Goal: Information Seeking & Learning: Compare options

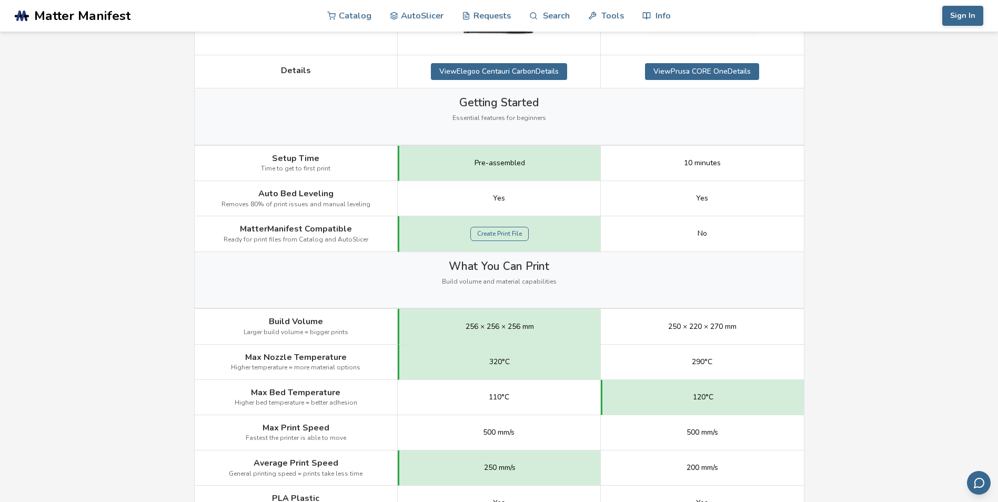
scroll to position [421, 0]
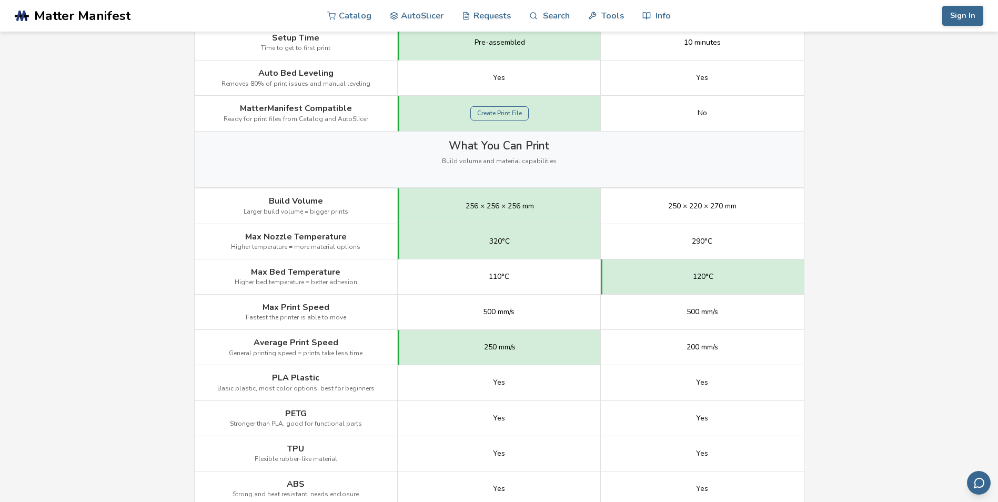
click at [498, 274] on span "110°C" at bounding box center [499, 276] width 21 height 8
click at [495, 278] on span "110°C" at bounding box center [499, 276] width 21 height 8
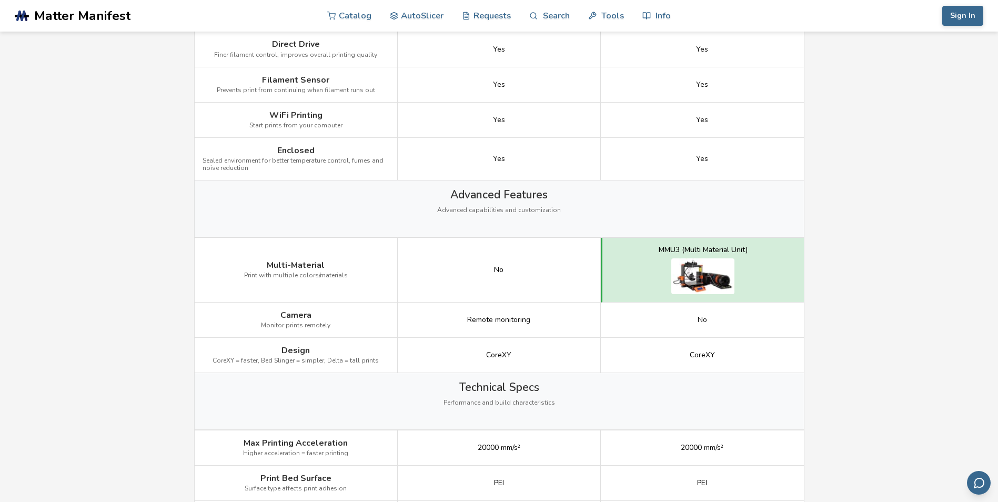
scroll to position [1105, 0]
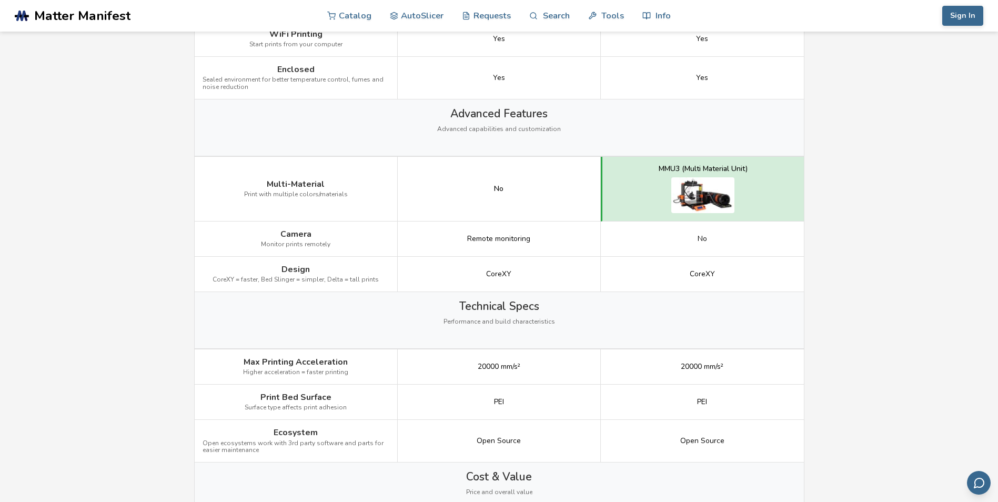
click at [498, 399] on span "PEI" at bounding box center [499, 402] width 10 height 8
drag, startPoint x: 498, startPoint y: 399, endPoint x: 424, endPoint y: 404, distance: 73.8
click at [424, 404] on div "PEI" at bounding box center [499, 401] width 203 height 35
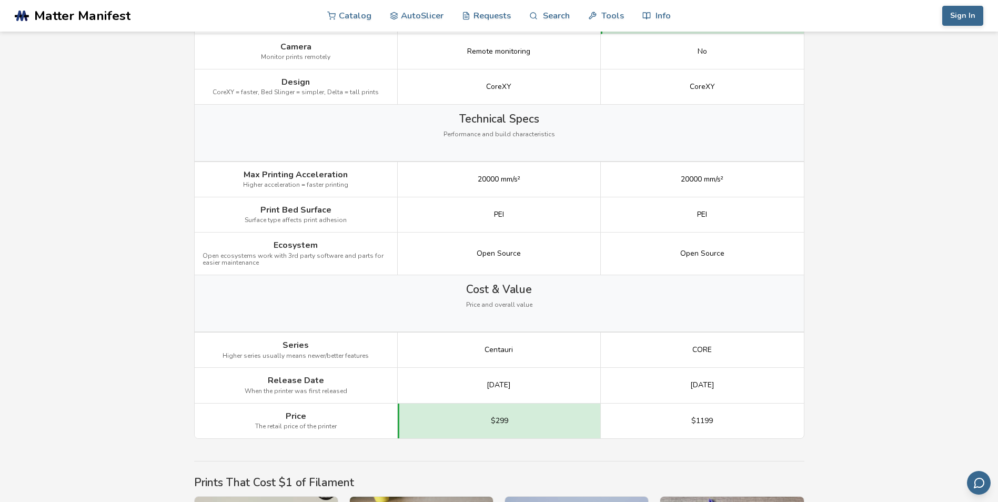
scroll to position [1315, 0]
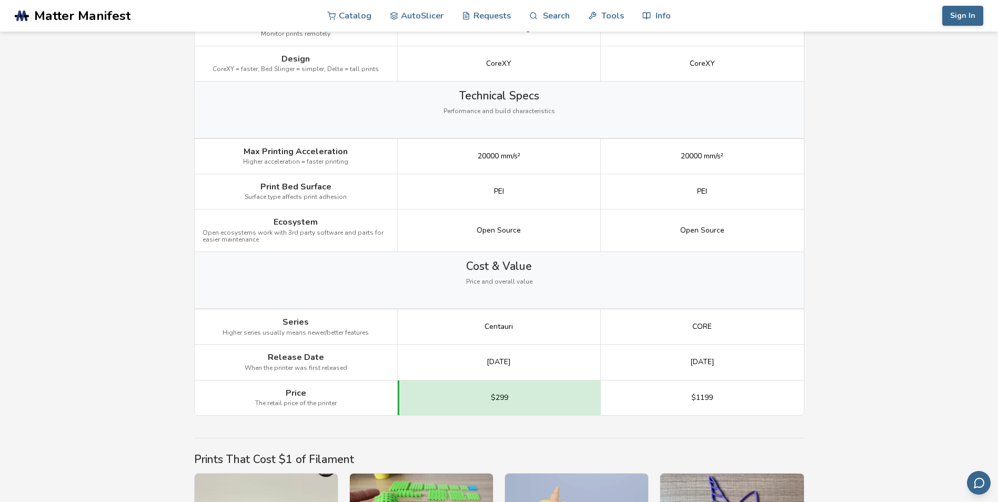
click at [511, 361] on span "[DATE]" at bounding box center [499, 362] width 24 height 8
drag, startPoint x: 511, startPoint y: 361, endPoint x: 475, endPoint y: 360, distance: 36.3
click at [475, 360] on div "[DATE]" at bounding box center [499, 362] width 203 height 35
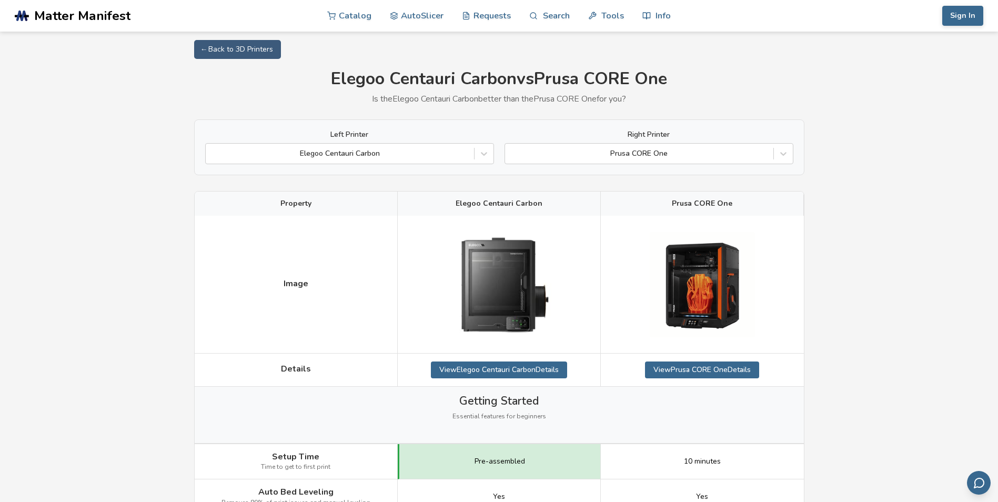
scroll to position [0, 0]
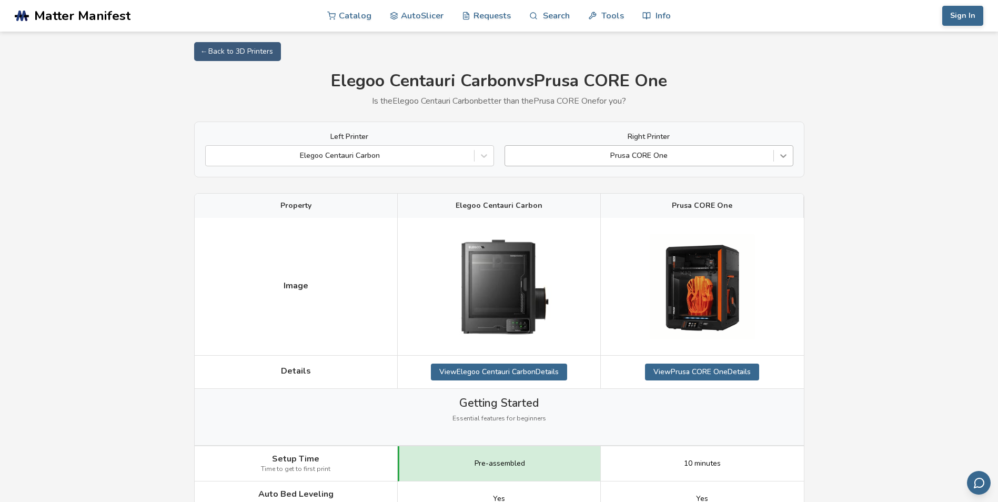
click at [779, 155] on icon at bounding box center [783, 155] width 11 height 11
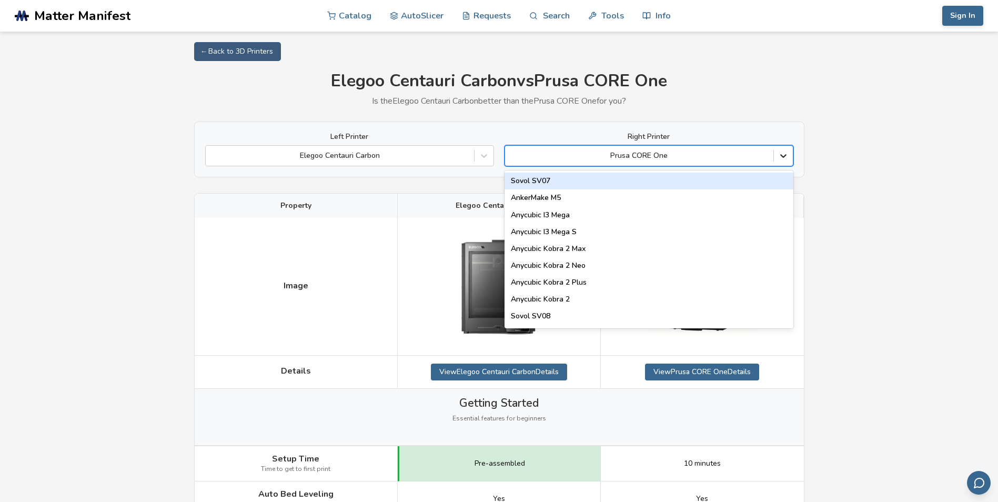
click at [786, 159] on icon at bounding box center [783, 155] width 11 height 11
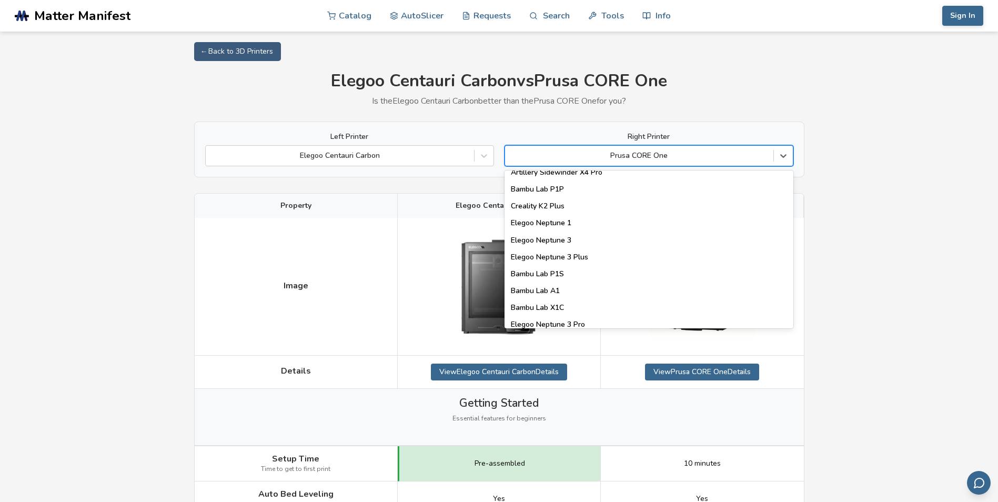
scroll to position [894, 0]
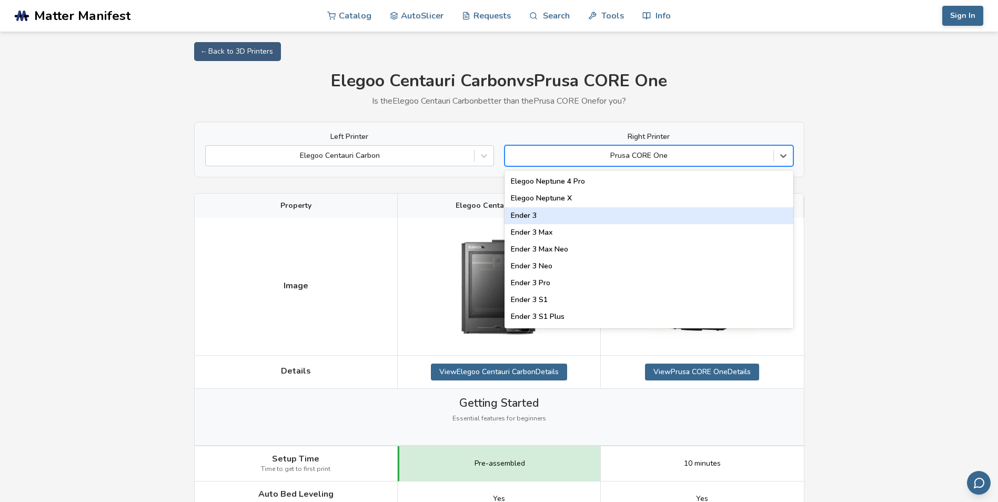
click at [747, 217] on div "Ender 3" at bounding box center [648, 215] width 289 height 17
